Goal: Connect with others: Participate in discussion

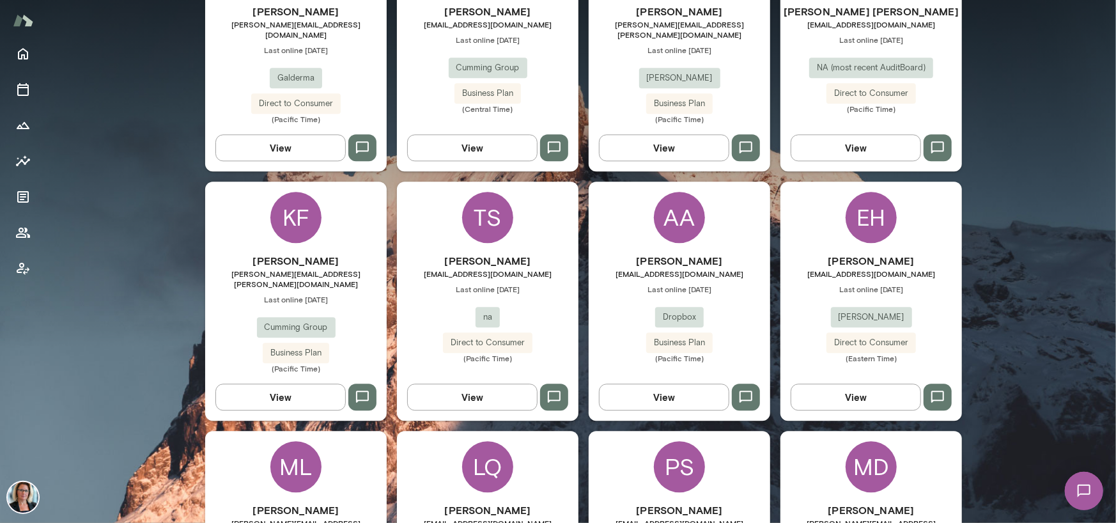
scroll to position [2045, 0]
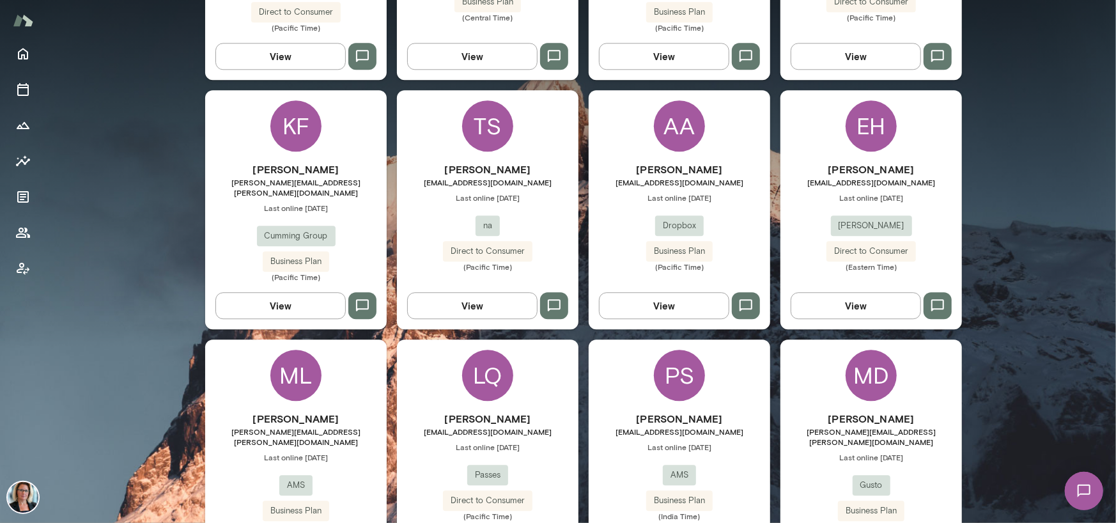
click at [855, 100] on div "EH" at bounding box center [870, 125] width 51 height 51
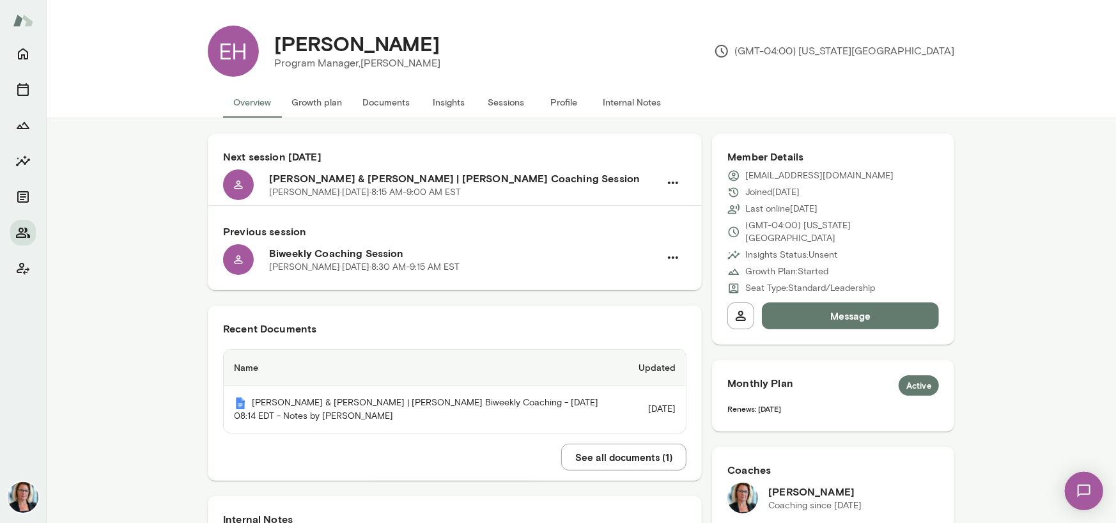
click at [505, 104] on button "Sessions" at bounding box center [506, 102] width 58 height 31
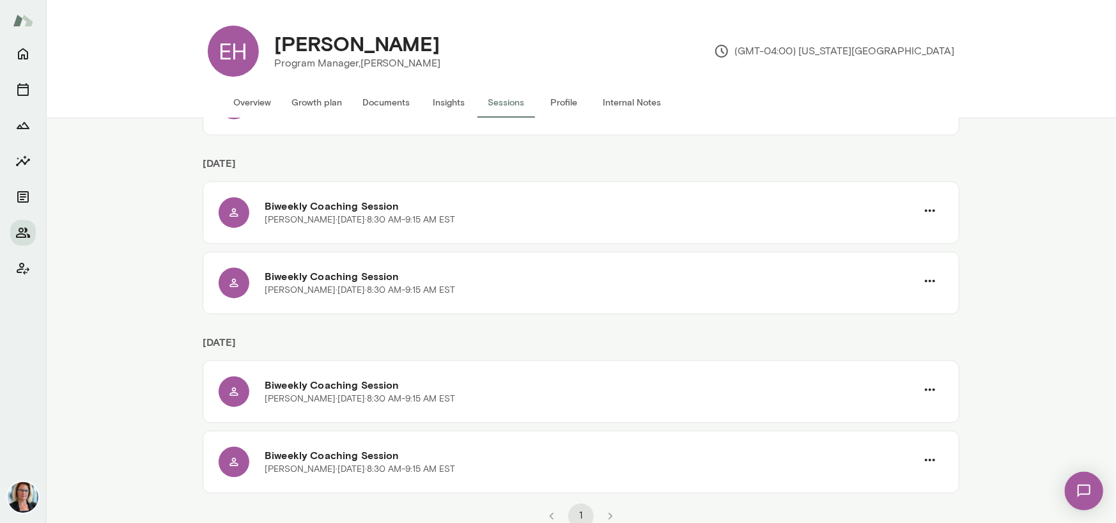
scroll to position [1576, 0]
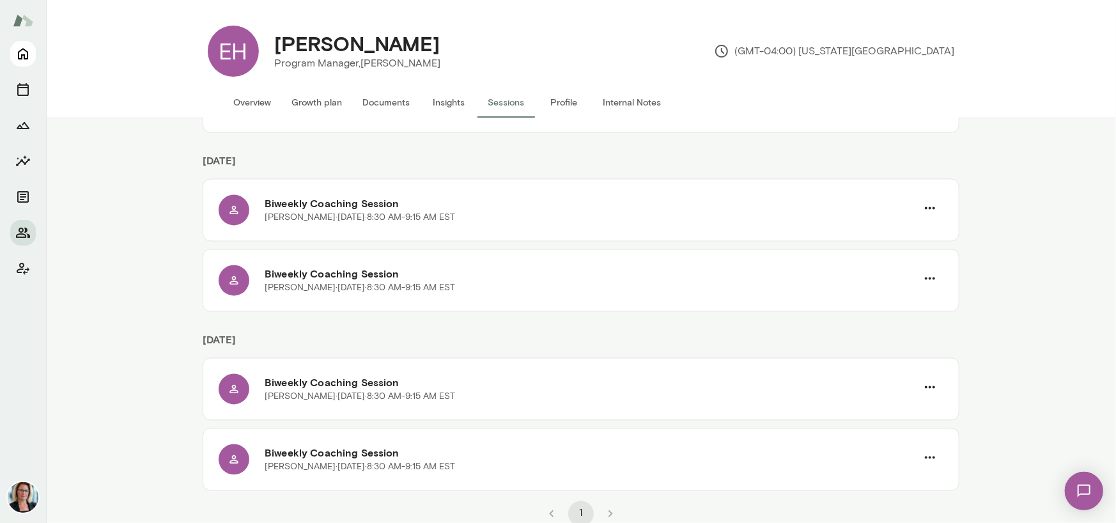
click at [19, 52] on icon "Home" at bounding box center [23, 55] width 10 height 12
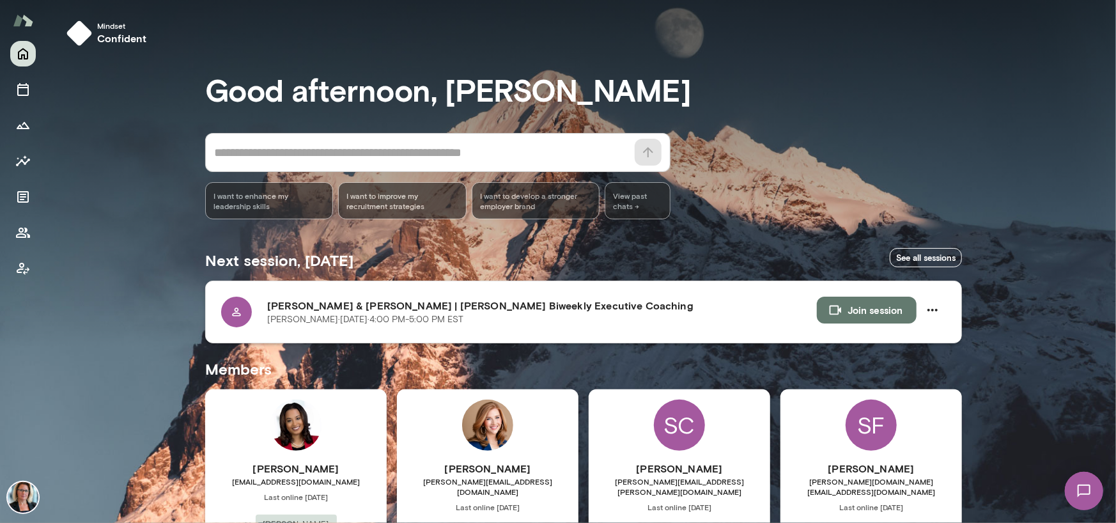
click at [852, 315] on button "Join session" at bounding box center [867, 309] width 100 height 27
